Goal: Task Accomplishment & Management: Use online tool/utility

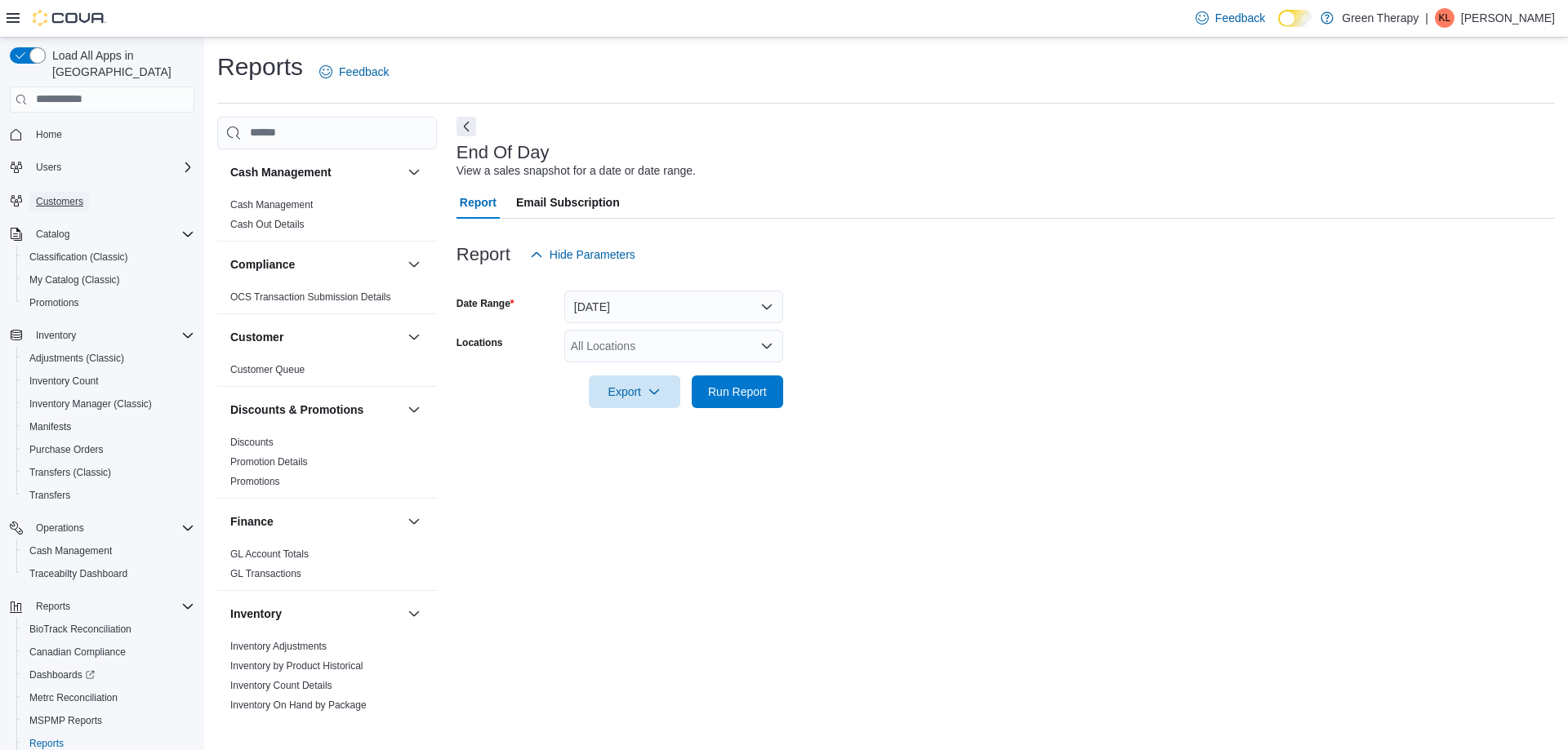
click at [76, 195] on span "Customers" at bounding box center [59, 201] width 47 height 13
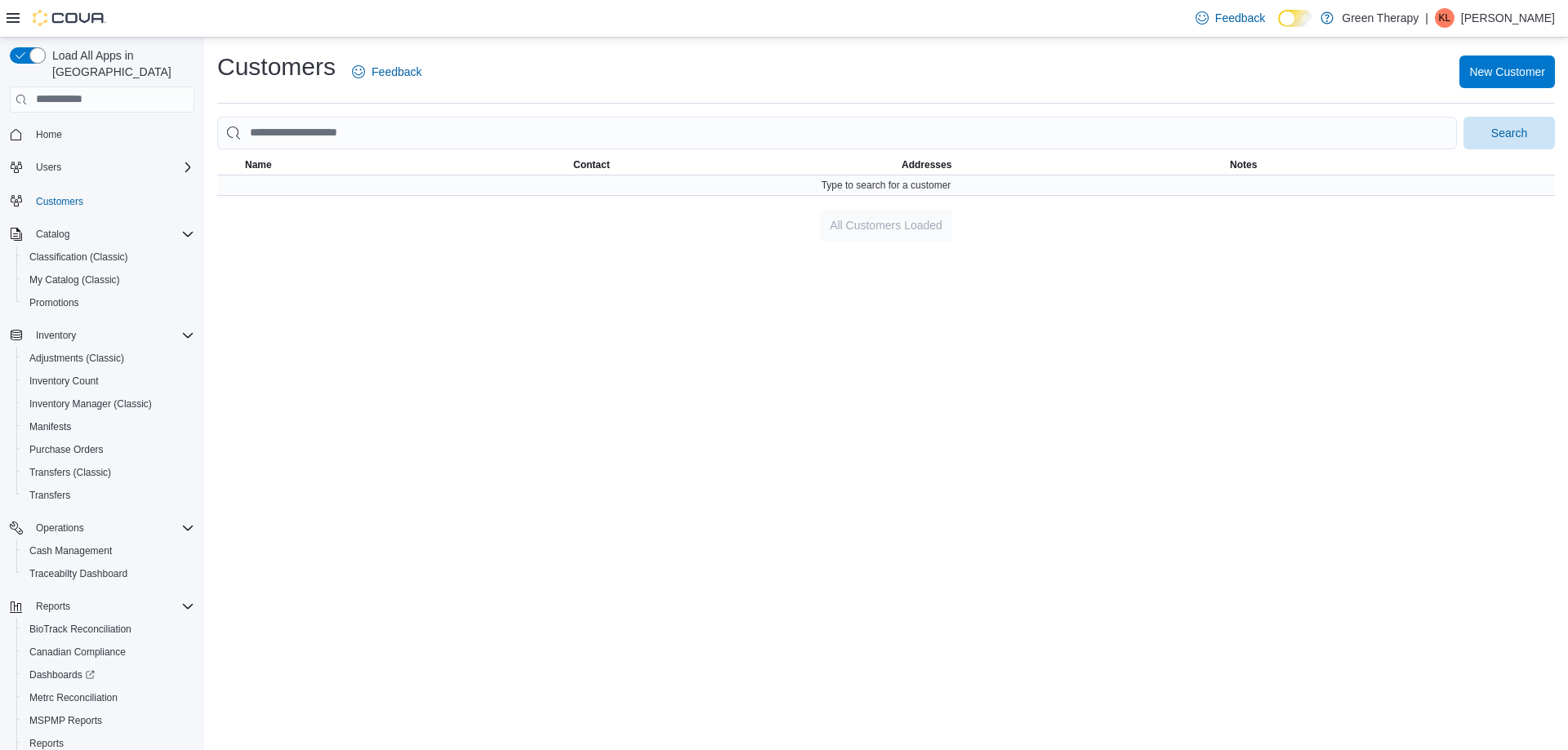
click at [691, 189] on div "Type to search for a customer" at bounding box center [886, 186] width 1338 height 20
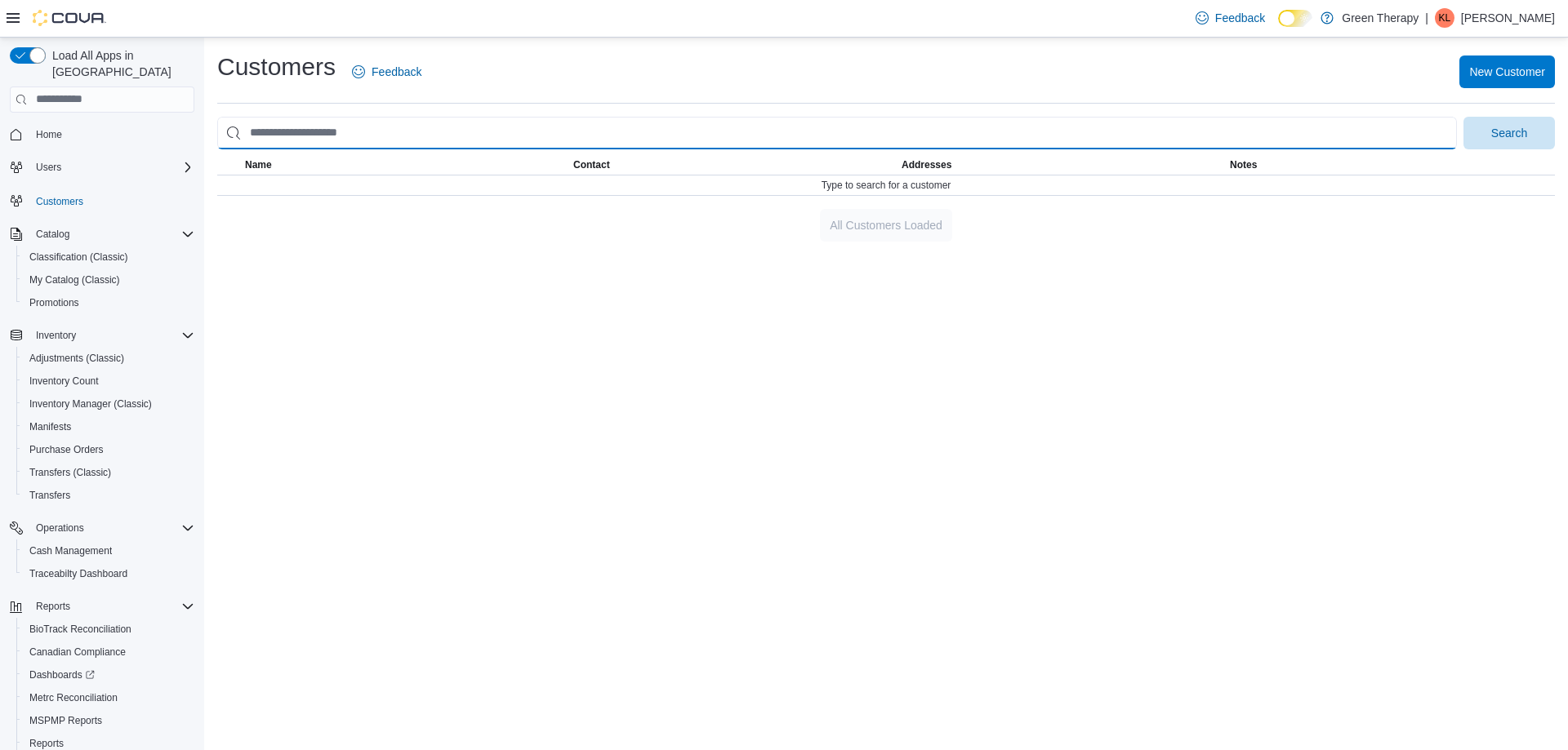
click at [459, 137] on input "search" at bounding box center [837, 133] width 1240 height 33
click at [1463, 116] on button "Search" at bounding box center [1509, 133] width 92 height 33
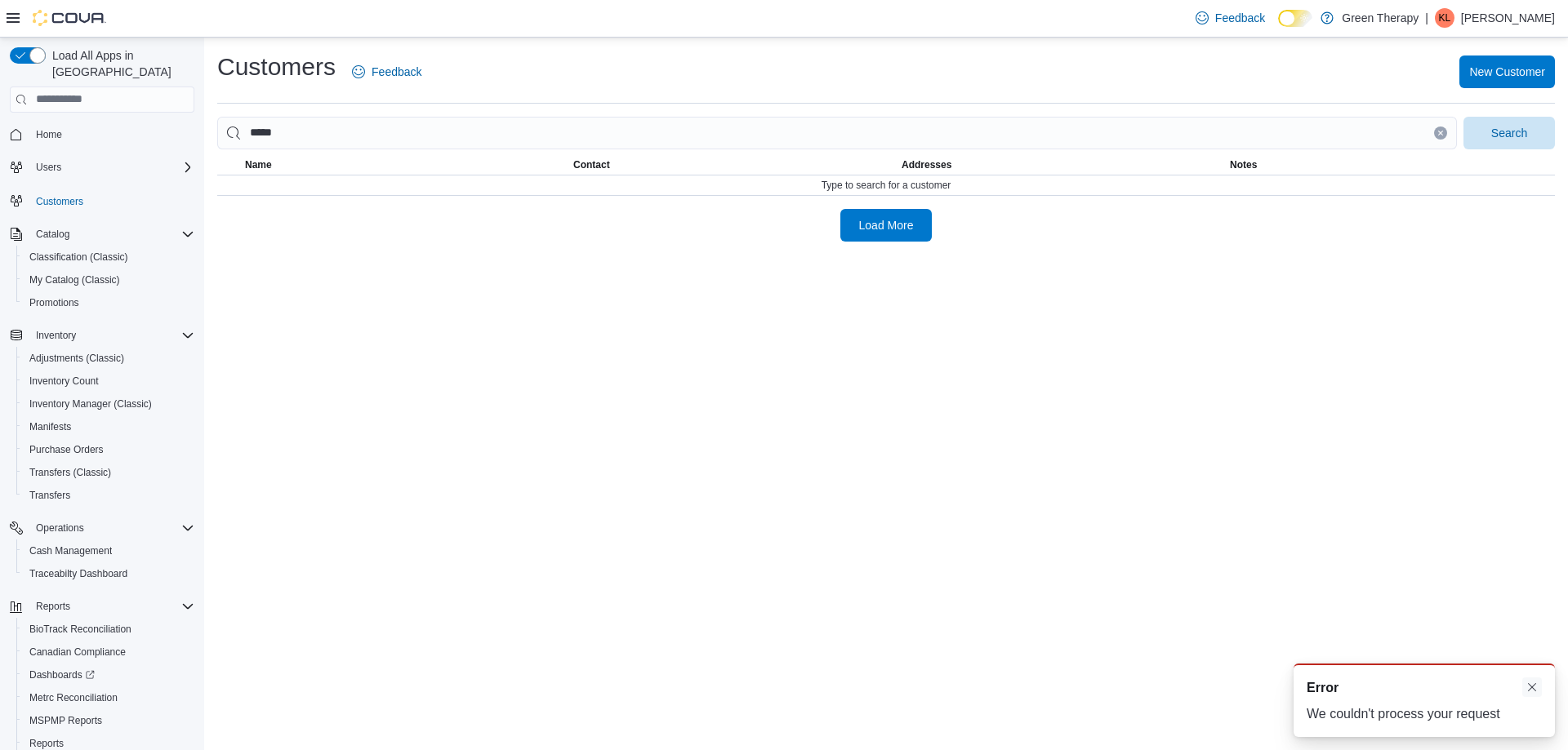
click at [1537, 687] on button "Dismiss toast" at bounding box center [1532, 687] width 20 height 20
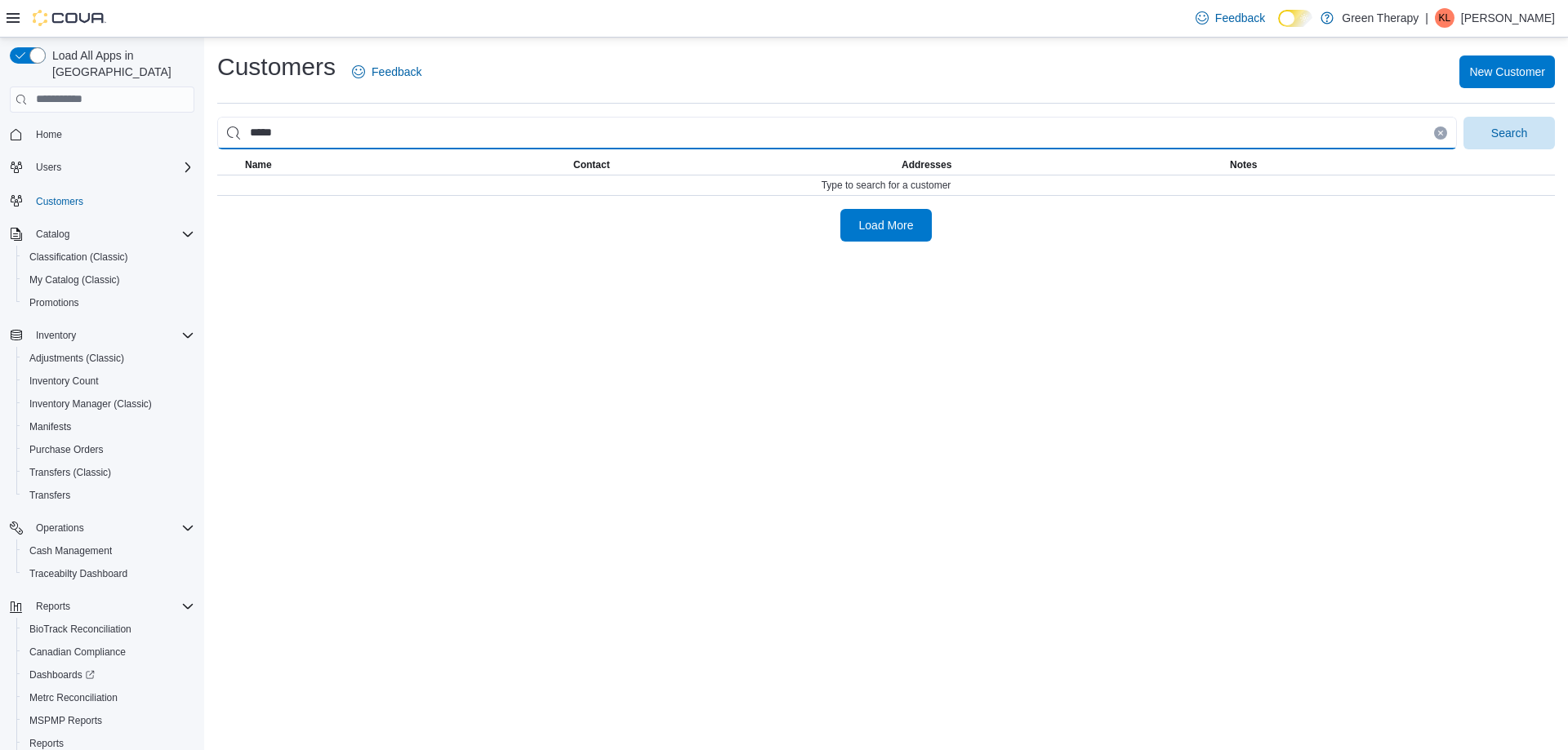
click at [304, 131] on input "*****" at bounding box center [837, 133] width 1240 height 33
type input "**********"
click at [1463, 116] on button "Search" at bounding box center [1509, 133] width 92 height 33
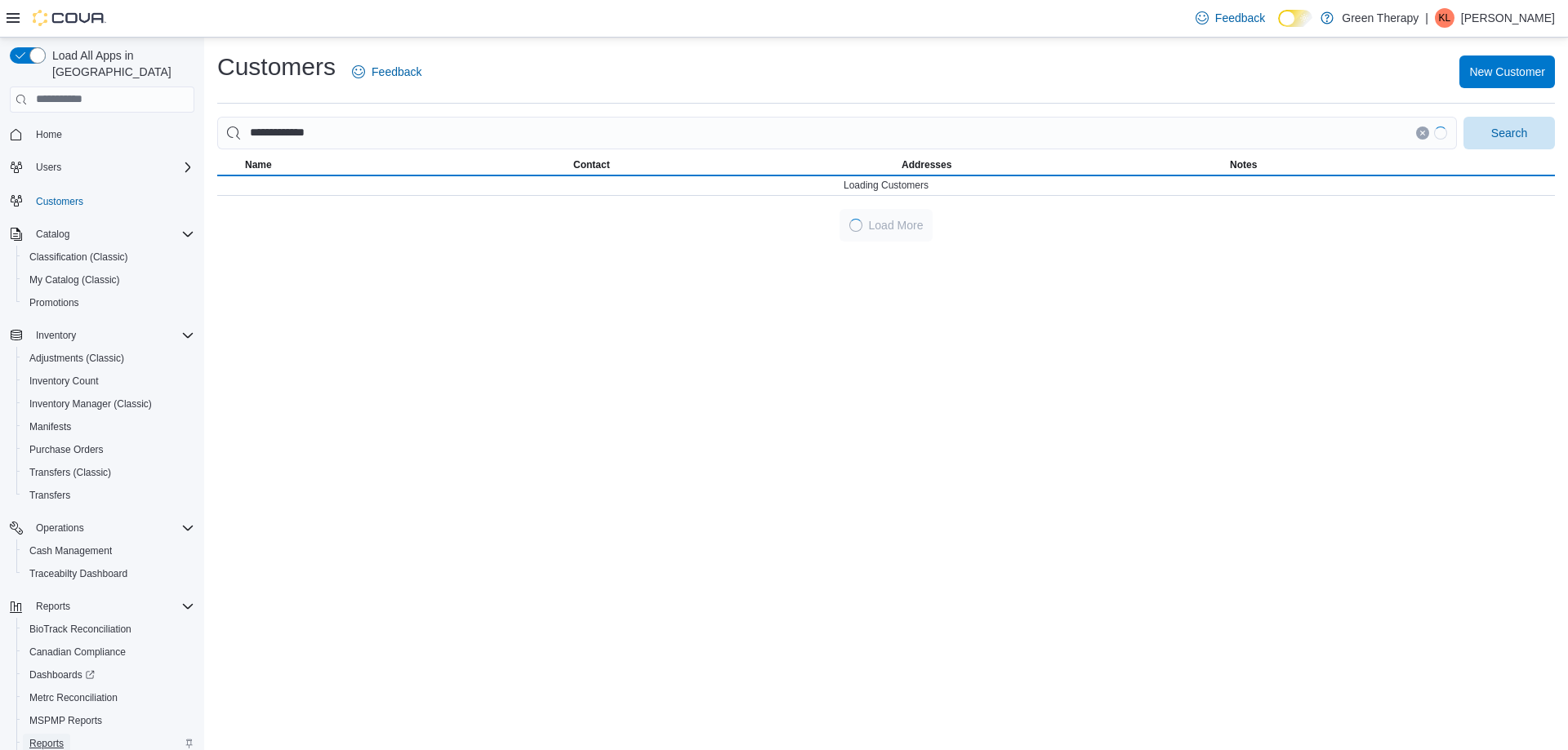
click at [45, 738] on span "Reports" at bounding box center [47, 744] width 35 height 13
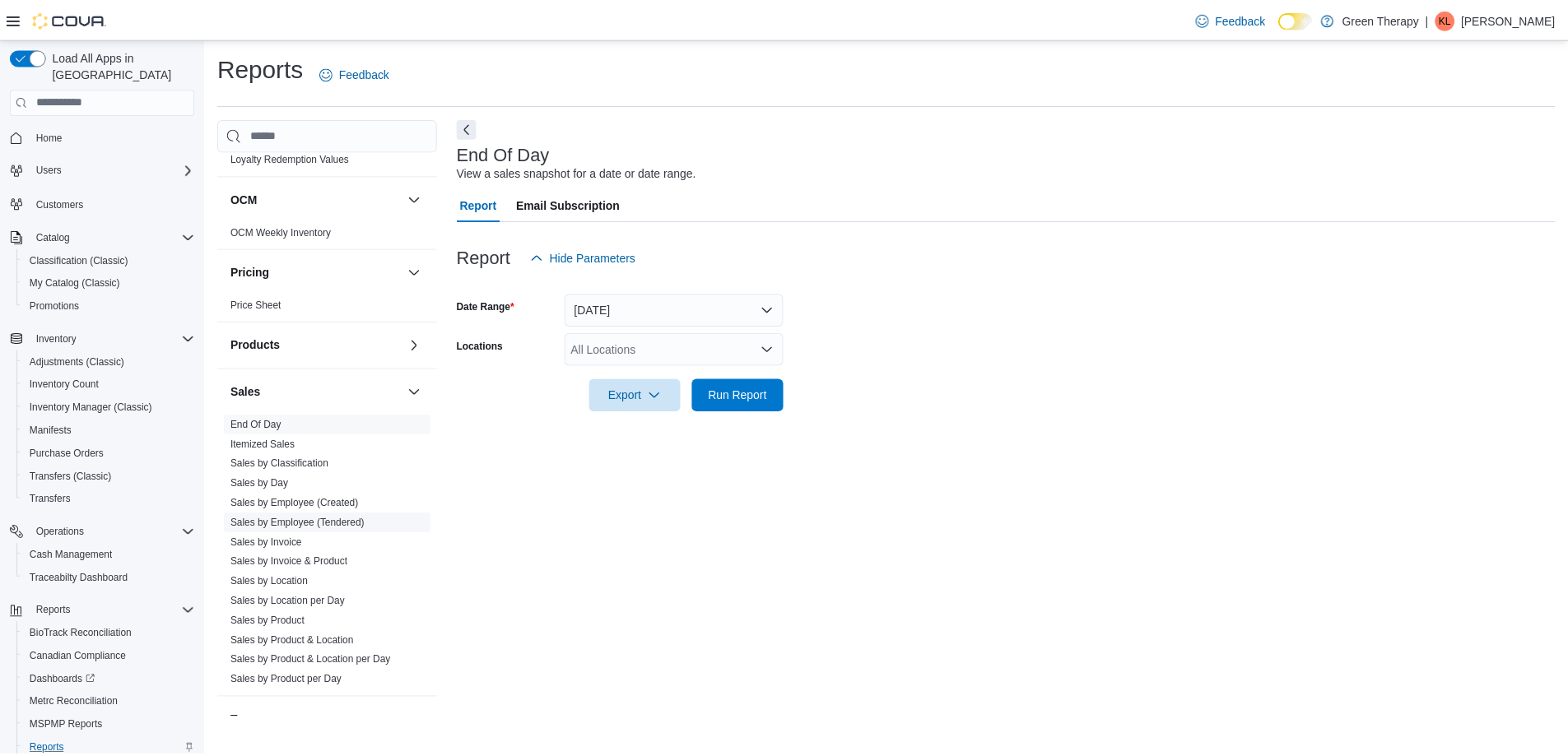
scroll to position [823, 0]
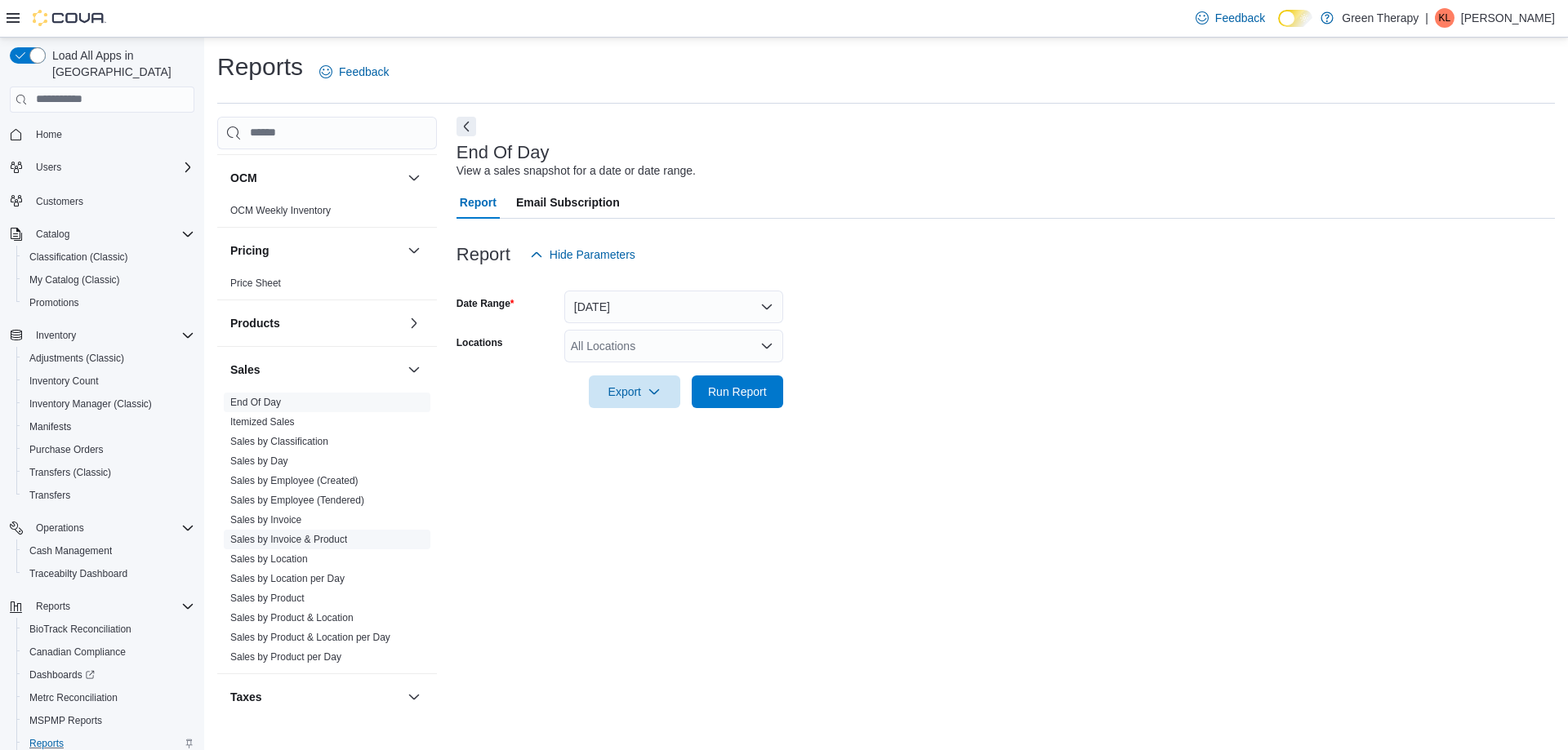
click at [305, 537] on link "Sales by Invoice & Product" at bounding box center [288, 540] width 116 height 12
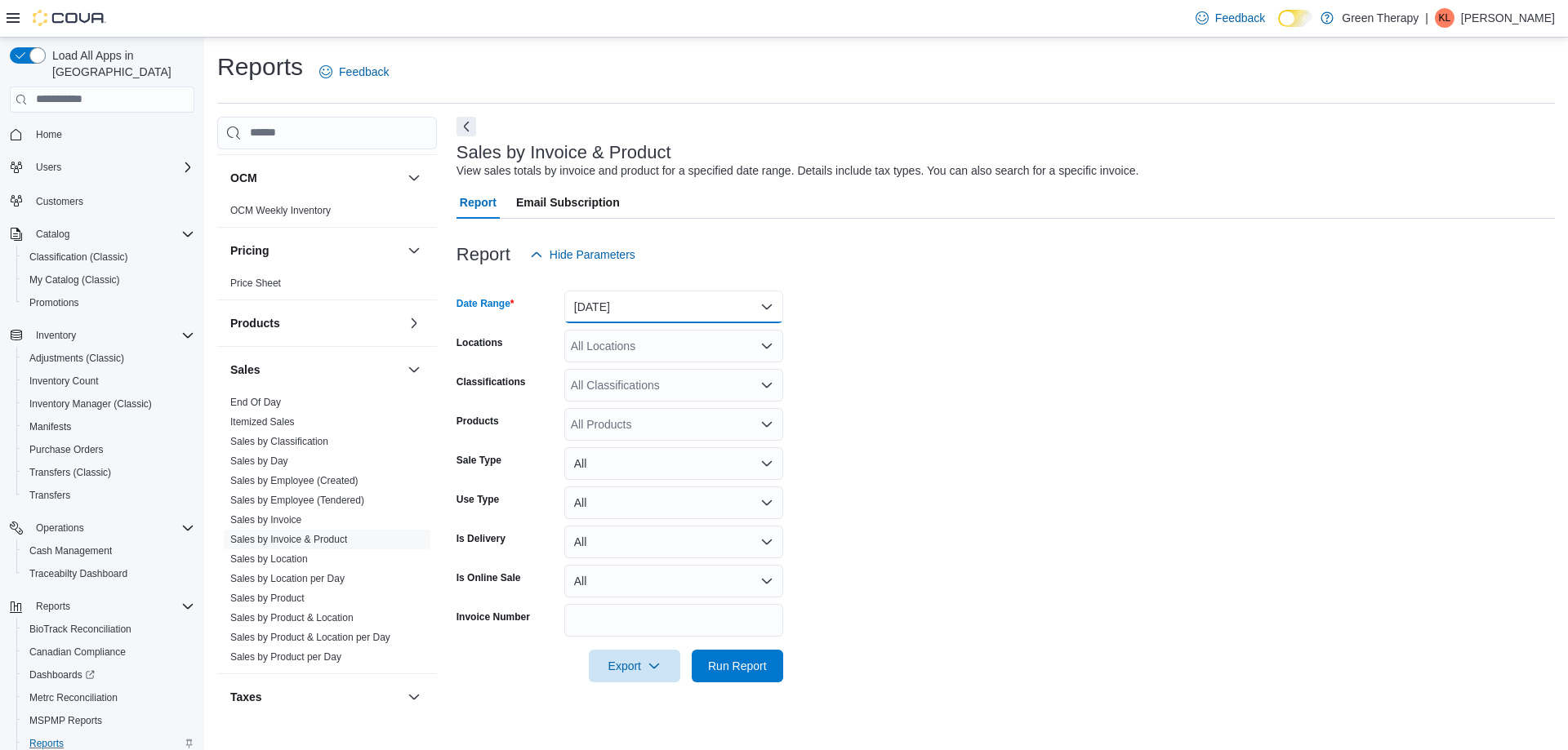
click at [618, 299] on button "Yesterday" at bounding box center [673, 307] width 219 height 33
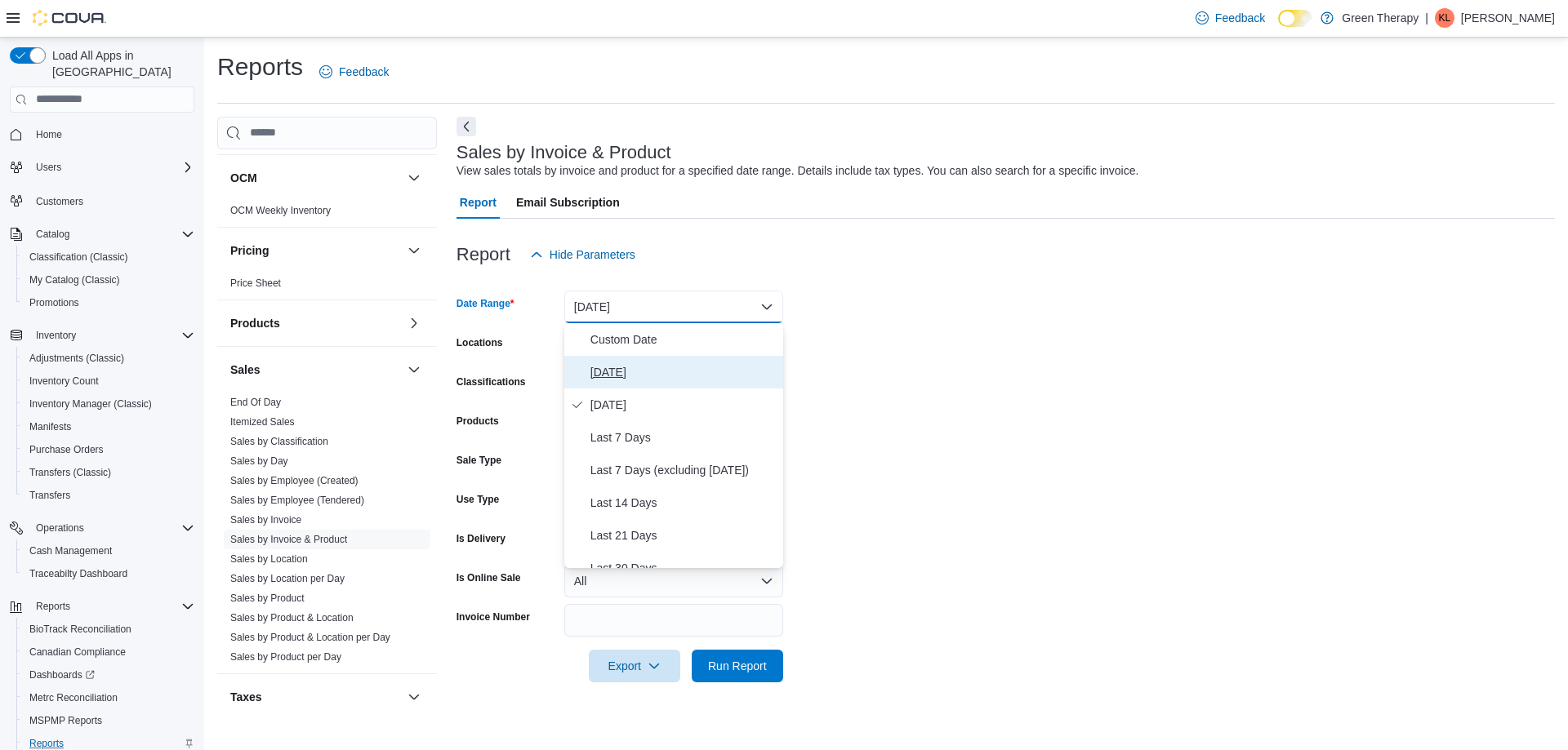
click at [605, 374] on span "Today" at bounding box center [683, 372] width 187 height 20
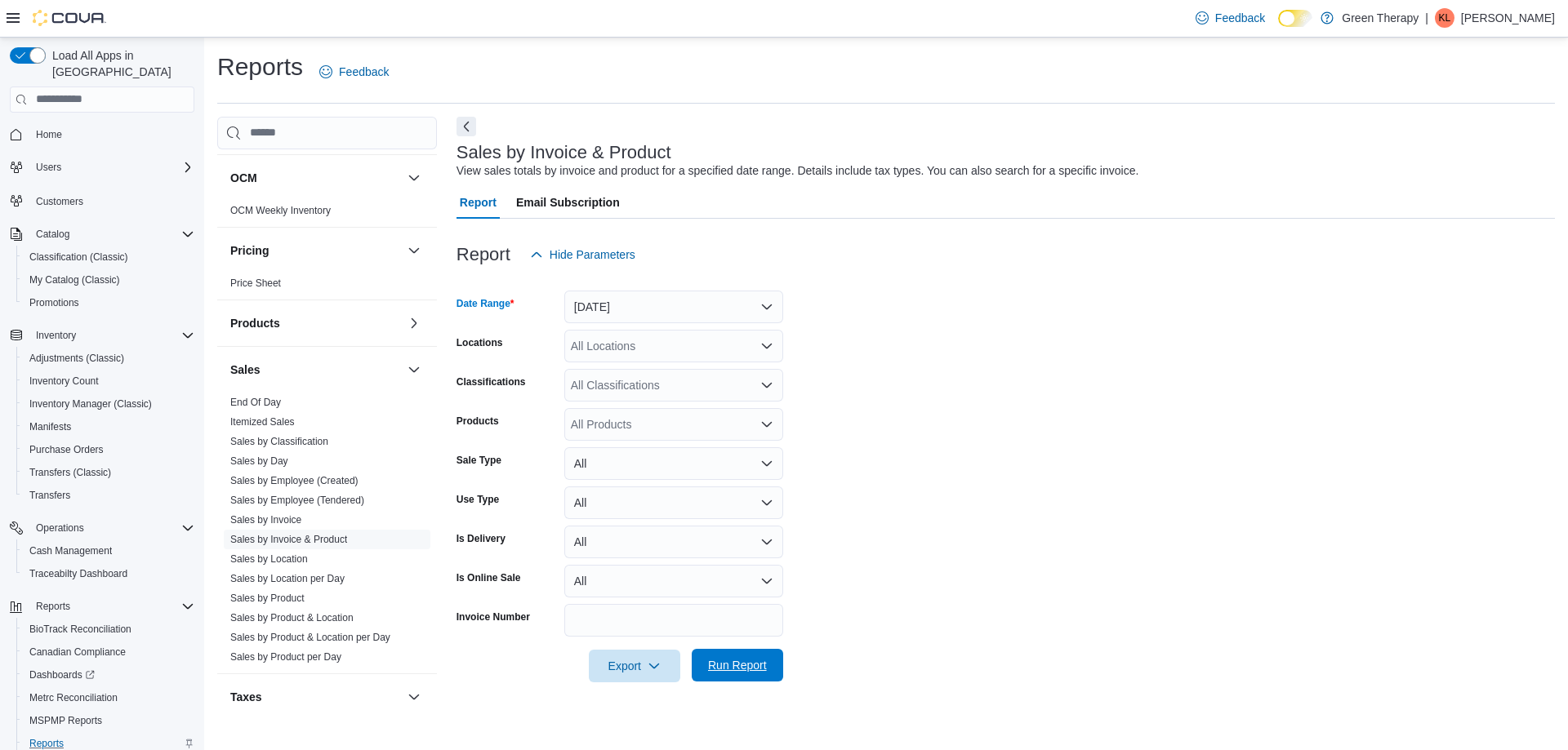
click at [734, 655] on span "Run Report" at bounding box center [737, 666] width 72 height 33
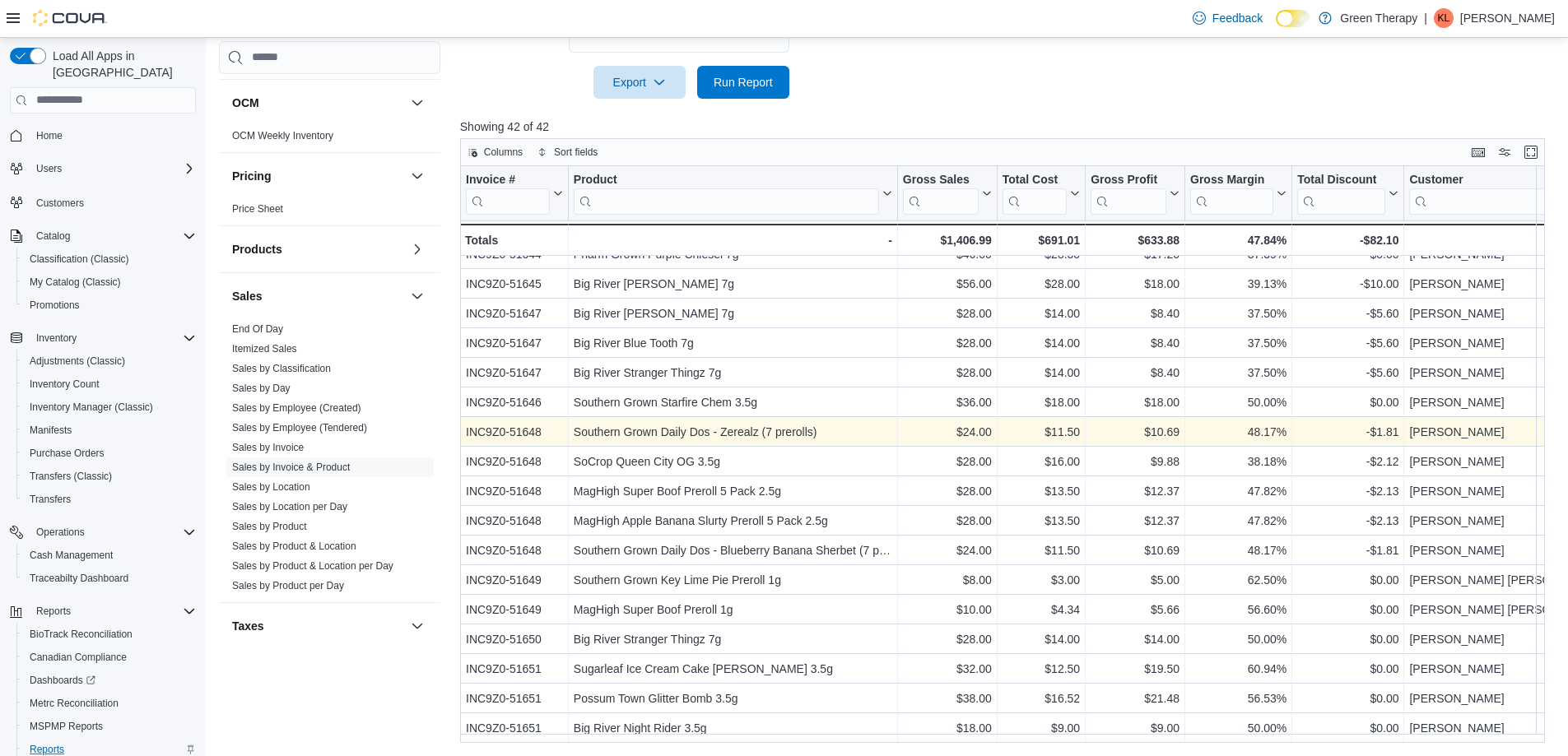
scroll to position [765, 0]
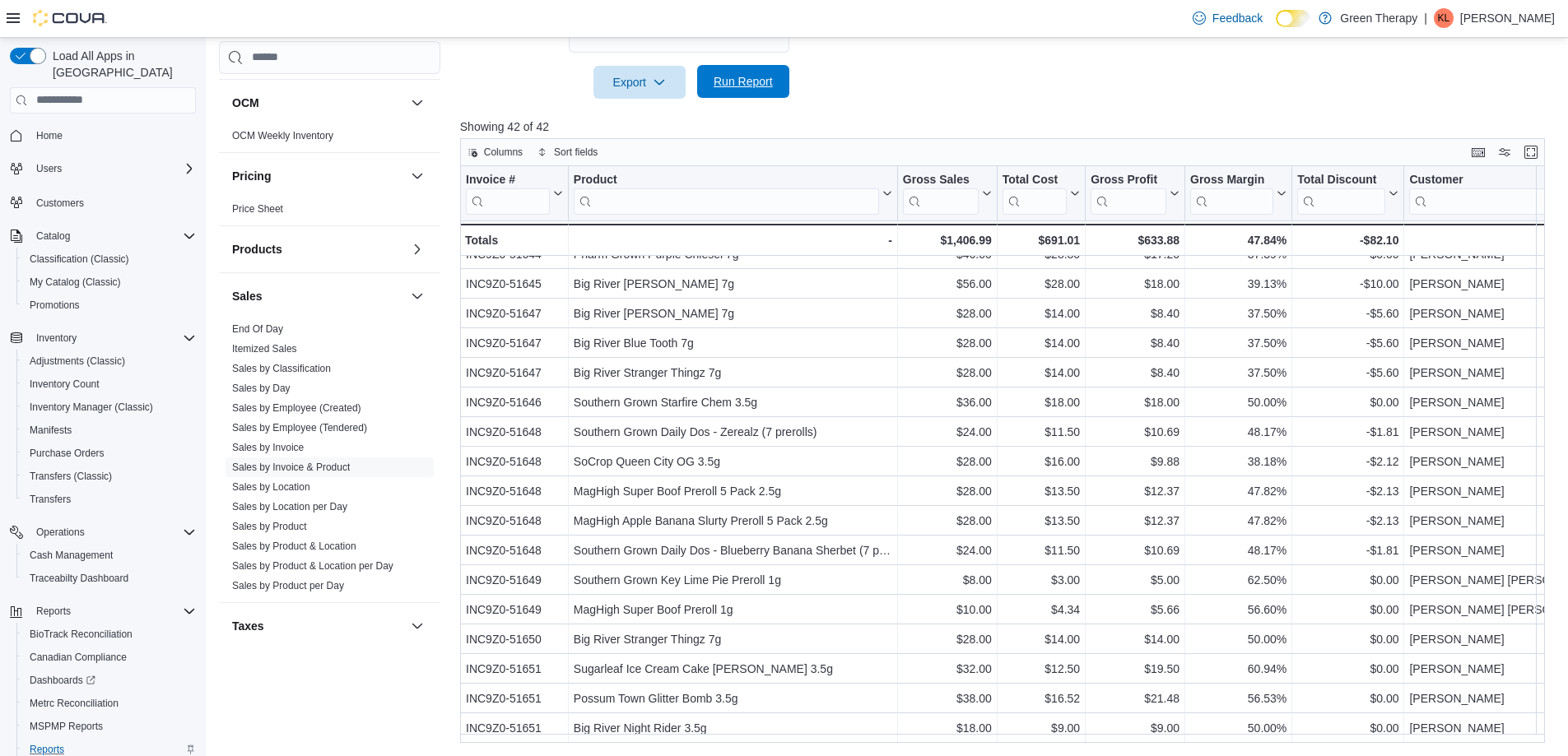
click at [752, 82] on span "Run Report" at bounding box center [743, 82] width 59 height 17
